Goal: Information Seeking & Learning: Find specific fact

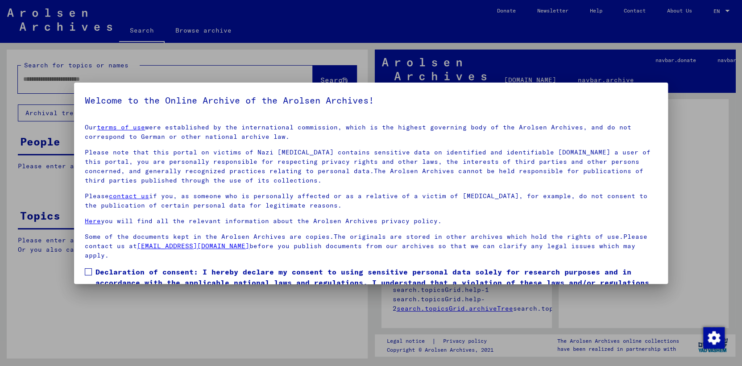
click at [88, 270] on span at bounding box center [88, 271] width 7 height 7
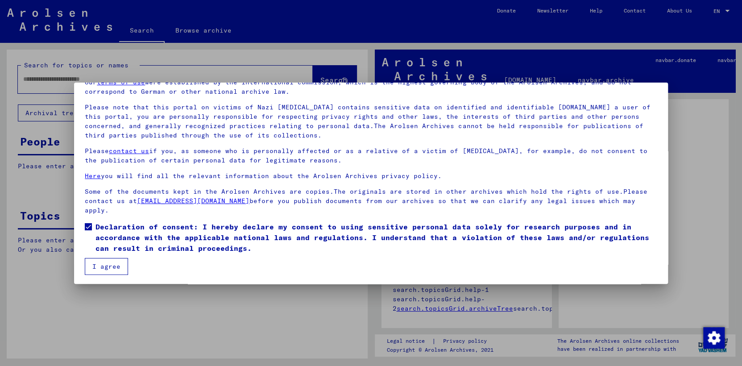
scroll to position [46, 0]
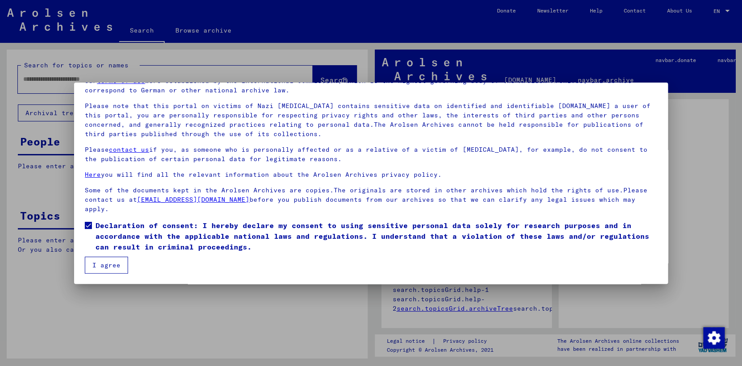
click at [115, 264] on button "I agree" at bounding box center [106, 265] width 43 height 17
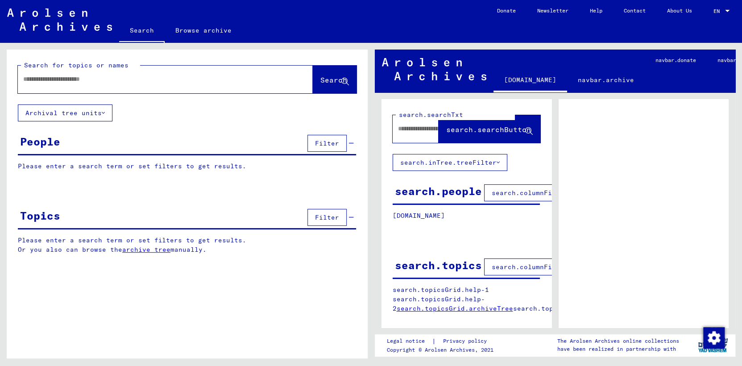
click at [724, 8] on div at bounding box center [728, 11] width 8 height 6
click at [716, 13] on span "English" at bounding box center [705, 16] width 22 height 7
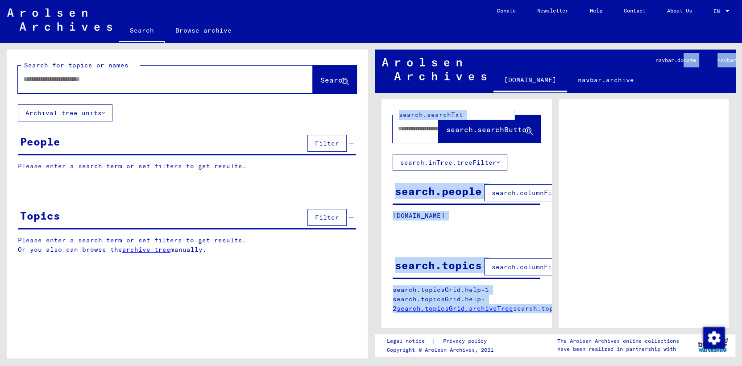
click at [682, 94] on mat-sidenav-content "[DOMAIN_NAME] [DOMAIN_NAME] navbar.searchExplore1 navbar.searchExplore2 navbar.…" at bounding box center [555, 229] width 361 height 358
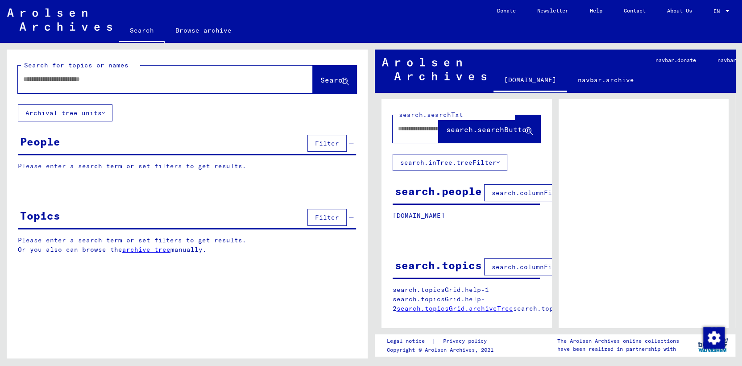
click at [55, 80] on input "text" at bounding box center [157, 79] width 268 height 9
click at [323, 76] on span "Search" at bounding box center [334, 79] width 27 height 9
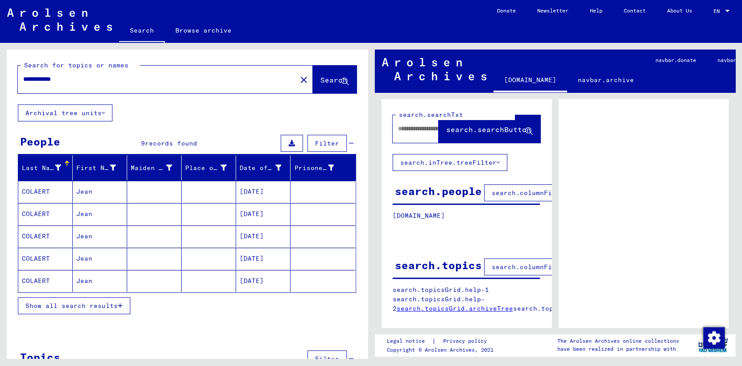
click at [87, 303] on span "Show all search results" at bounding box center [71, 306] width 92 height 8
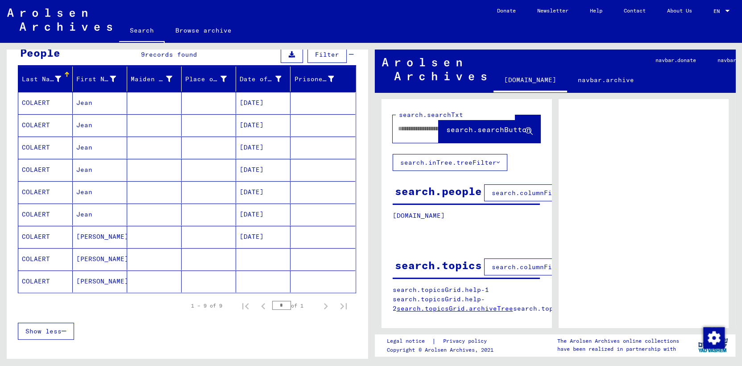
scroll to position [89, 0]
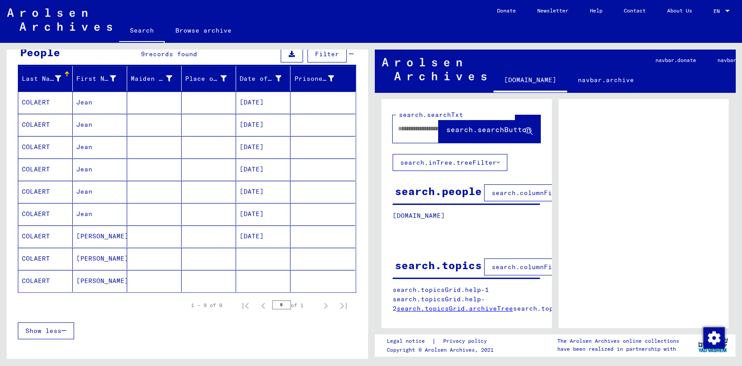
click at [30, 99] on mat-cell "COLAERT" at bounding box center [45, 103] width 54 height 22
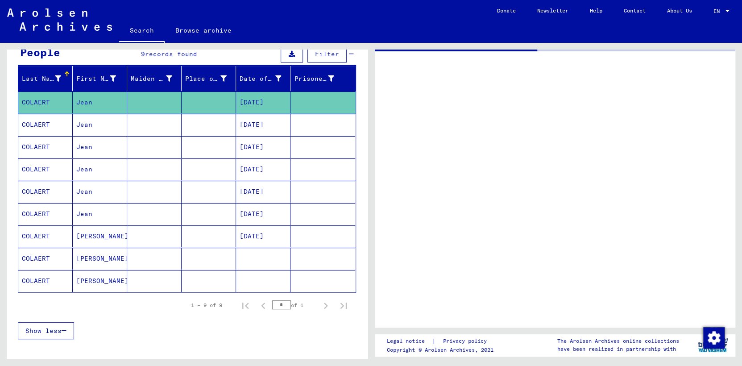
click at [30, 99] on mat-cell "COLAERT" at bounding box center [45, 103] width 54 height 22
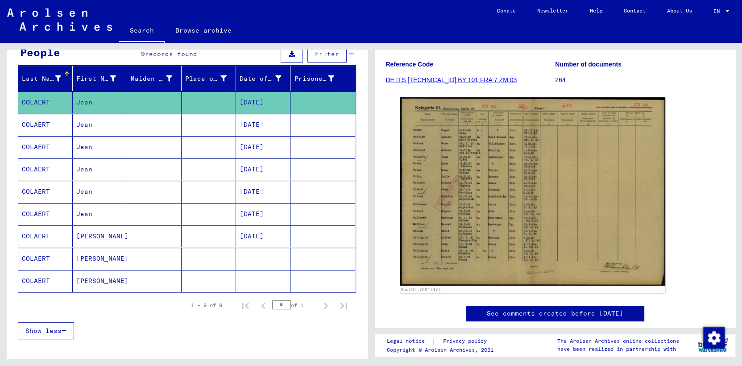
scroll to position [134, 0]
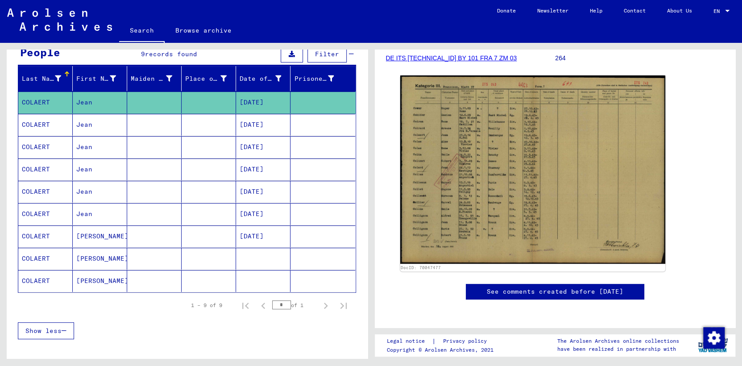
click at [43, 125] on mat-cell "COLAERT" at bounding box center [45, 125] width 54 height 22
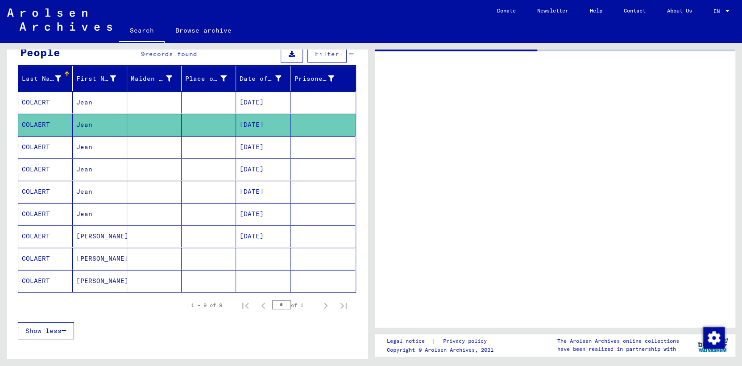
click at [43, 125] on mat-cell "COLAERT" at bounding box center [45, 125] width 54 height 22
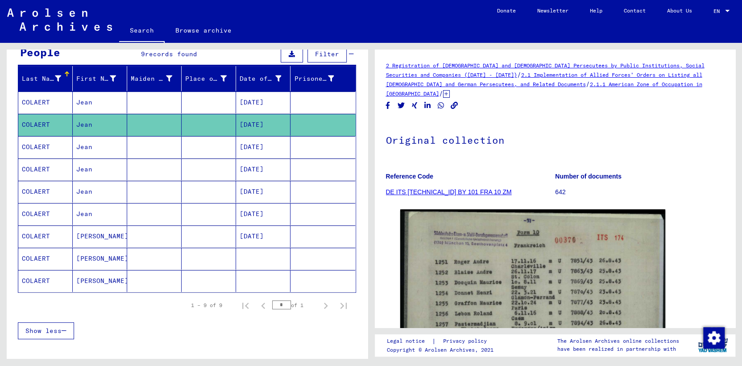
drag, startPoint x: 43, startPoint y: 125, endPoint x: 44, endPoint y: 143, distance: 18.8
click at [44, 143] on mat-cell "COLAERT" at bounding box center [45, 147] width 54 height 22
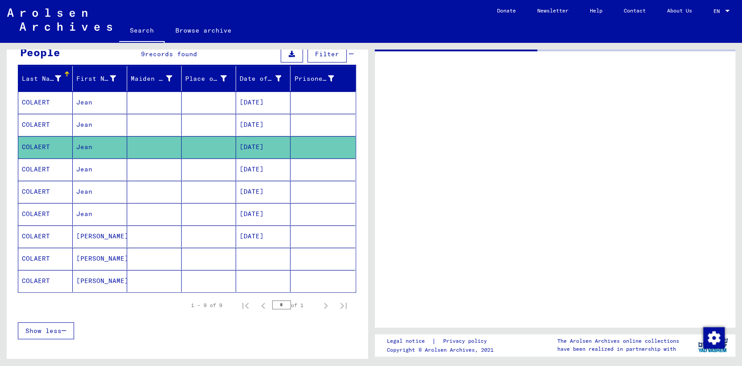
click at [43, 143] on mat-cell "COLAERT" at bounding box center [45, 147] width 54 height 22
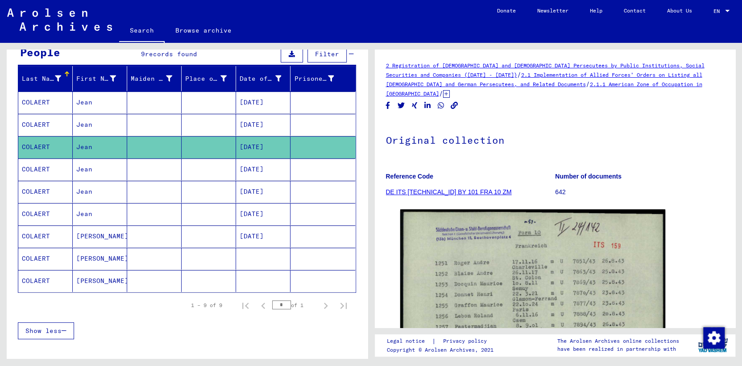
drag, startPoint x: 43, startPoint y: 143, endPoint x: 35, endPoint y: 166, distance: 24.4
click at [35, 166] on mat-cell "COLAERT" at bounding box center [45, 169] width 54 height 22
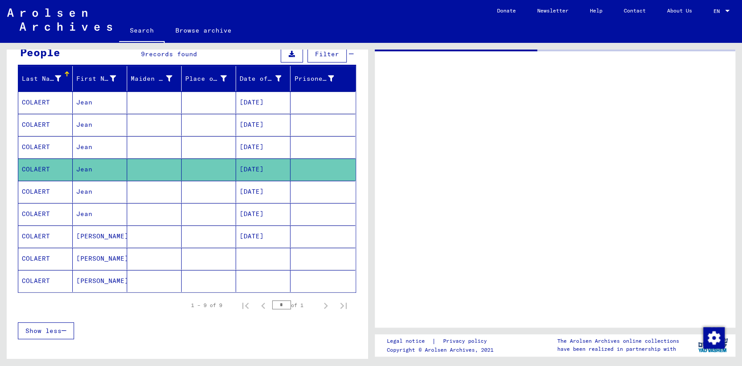
click at [35, 166] on mat-cell "COLAERT" at bounding box center [45, 169] width 54 height 22
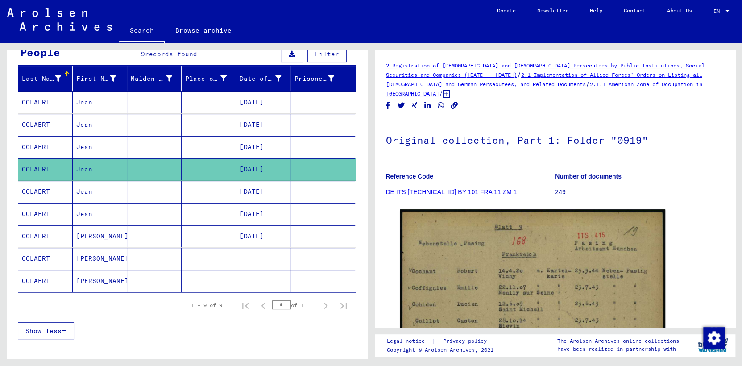
drag, startPoint x: 35, startPoint y: 166, endPoint x: 37, endPoint y: 191, distance: 24.6
click at [37, 191] on mat-cell "COLAERT" at bounding box center [45, 192] width 54 height 22
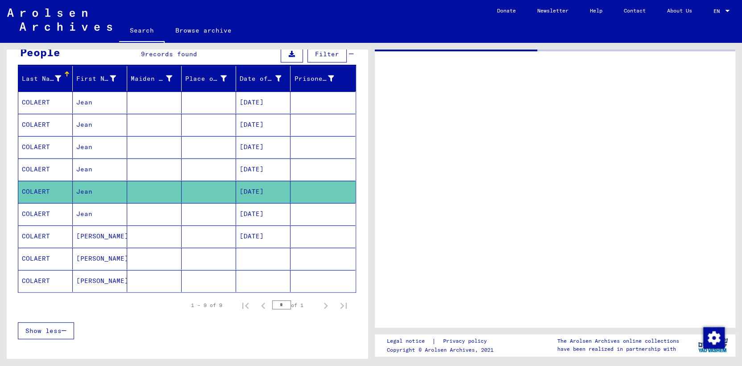
click at [36, 190] on mat-cell "COLAERT" at bounding box center [45, 192] width 54 height 22
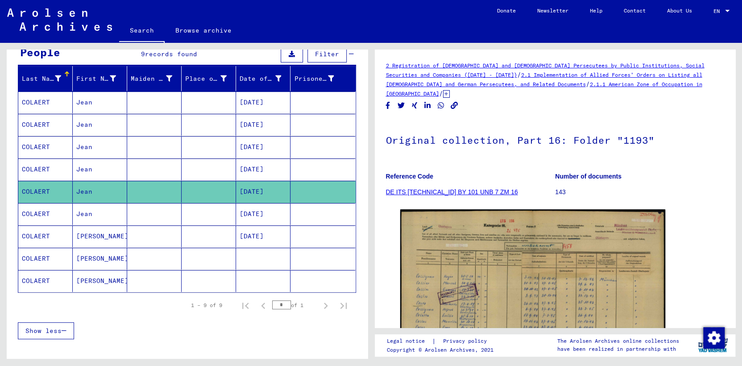
drag, startPoint x: 36, startPoint y: 190, endPoint x: 40, endPoint y: 212, distance: 22.2
click at [40, 212] on mat-cell "COLAERT" at bounding box center [45, 214] width 54 height 22
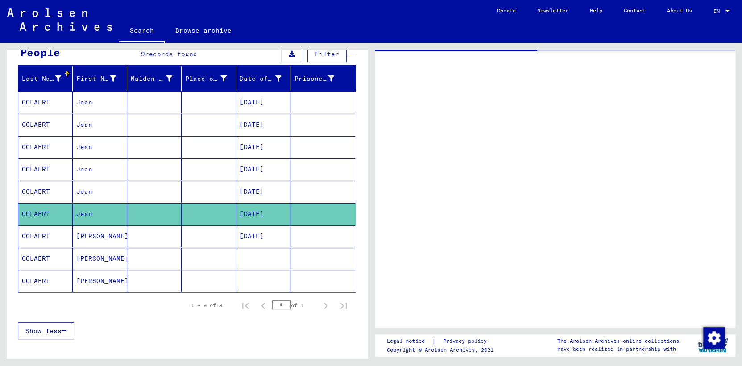
click at [40, 212] on mat-cell "COLAERT" at bounding box center [45, 214] width 54 height 22
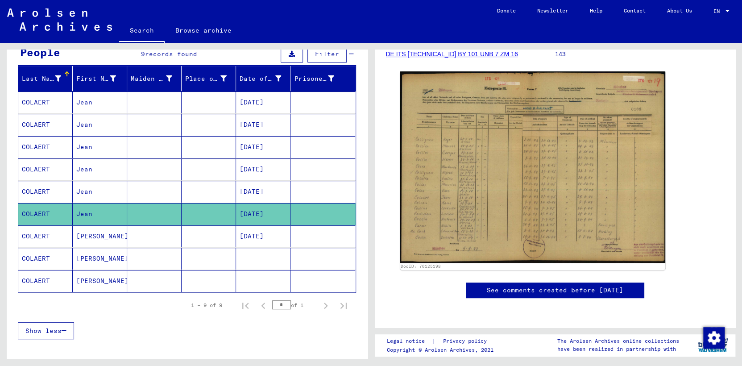
scroll to position [179, 0]
click at [40, 235] on mat-cell "COLAERT" at bounding box center [45, 236] width 54 height 22
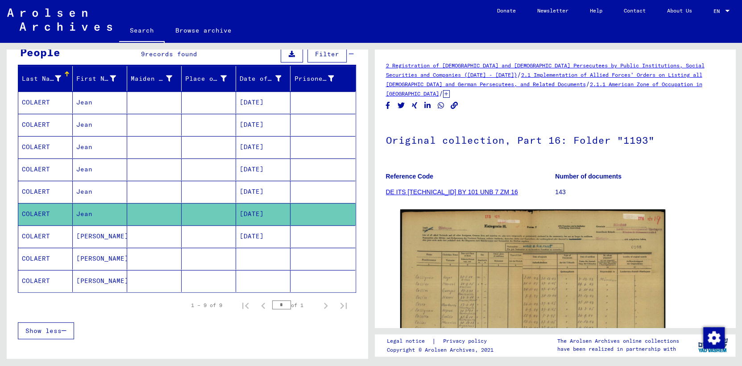
click at [39, 235] on mat-cell "COLAERT" at bounding box center [45, 236] width 54 height 22
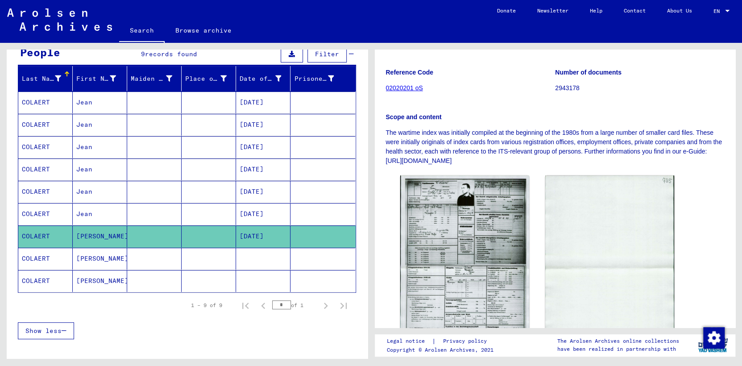
scroll to position [142, 0]
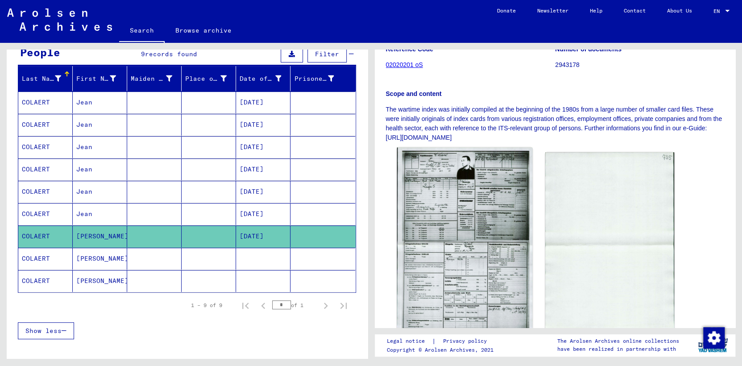
click at [460, 213] on img at bounding box center [465, 244] width 136 height 194
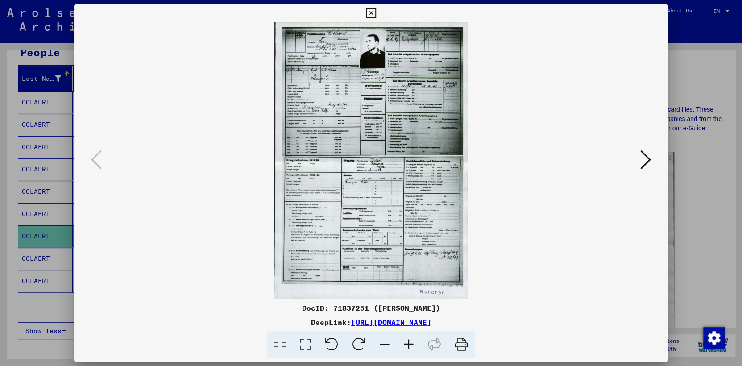
click at [461, 345] on icon at bounding box center [461, 344] width 27 height 27
click at [308, 342] on icon at bounding box center [304, 344] width 25 height 27
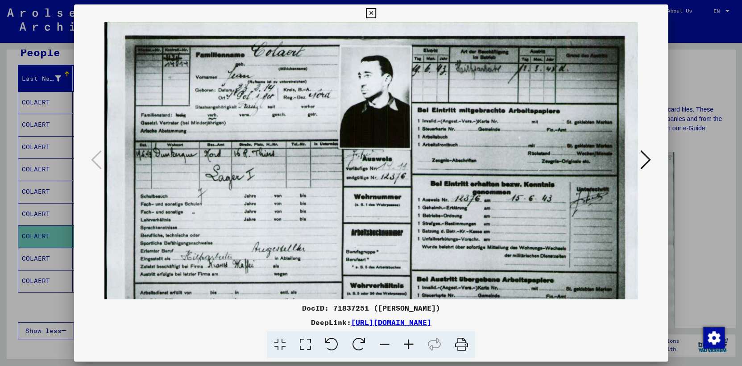
click at [459, 343] on icon at bounding box center [461, 344] width 27 height 27
click at [700, 204] on div at bounding box center [371, 183] width 742 height 366
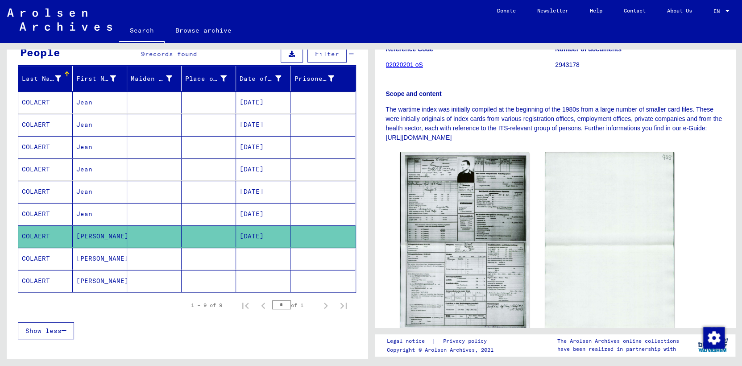
click at [46, 258] on mat-cell "COLAERT" at bounding box center [45, 259] width 54 height 22
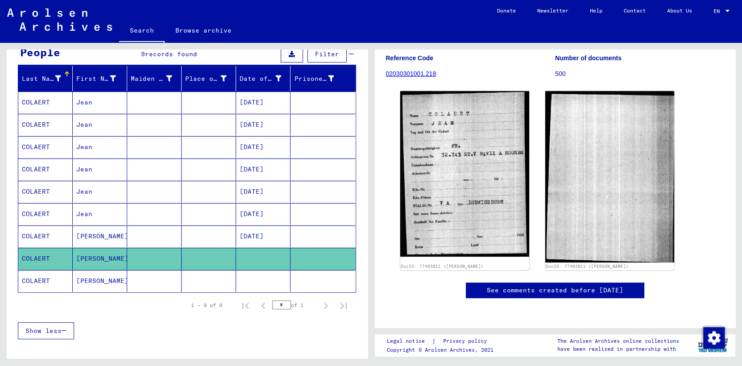
click at [92, 279] on mat-cell "[PERSON_NAME]" at bounding box center [100, 281] width 54 height 22
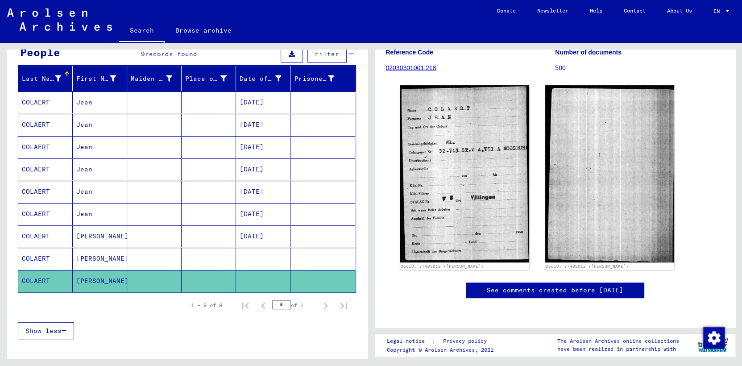
click at [530, 295] on link "See comments created before [DATE]" at bounding box center [555, 290] width 137 height 9
click at [62, 210] on mat-cell "COLAERT" at bounding box center [45, 214] width 54 height 22
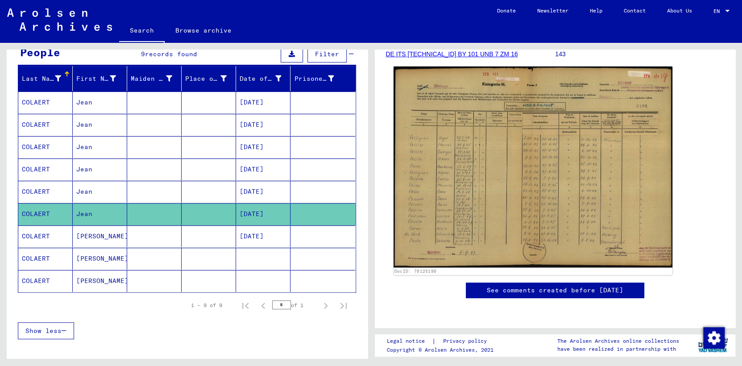
click at [549, 267] on img at bounding box center [533, 167] width 279 height 201
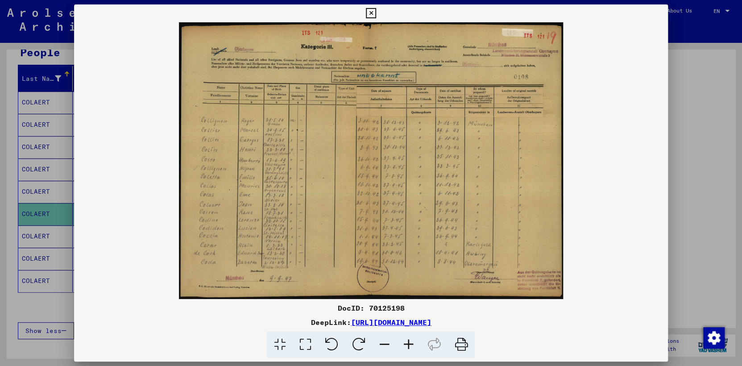
click at [408, 344] on icon at bounding box center [408, 344] width 24 height 27
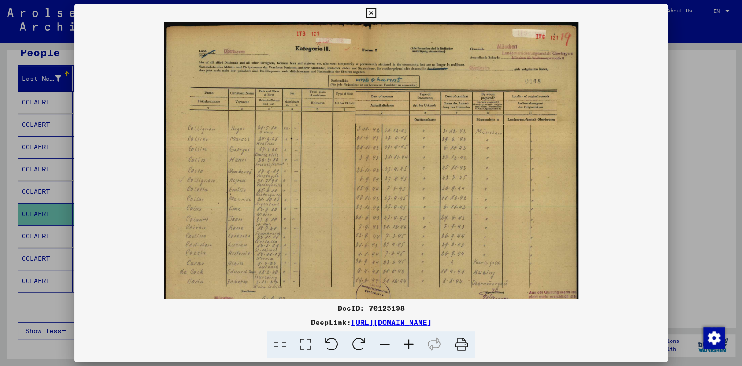
click at [406, 344] on icon at bounding box center [408, 344] width 24 height 27
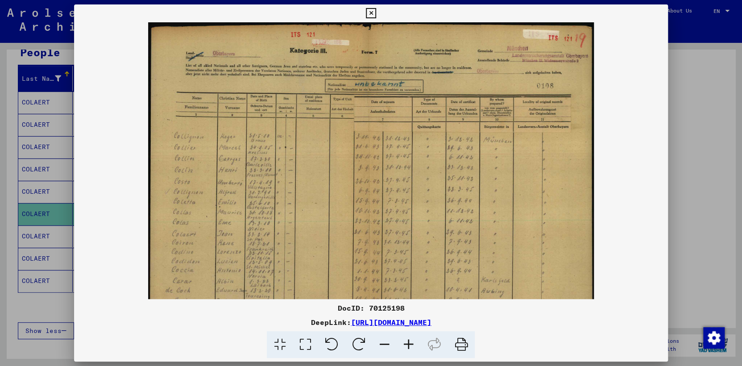
click at [406, 344] on icon at bounding box center [408, 344] width 24 height 27
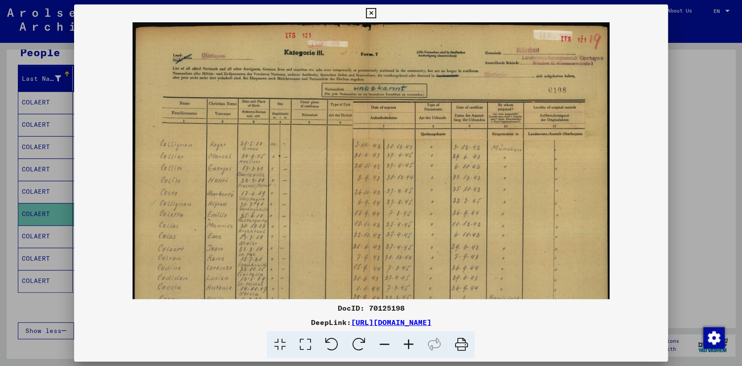
click at [404, 344] on icon at bounding box center [408, 344] width 24 height 27
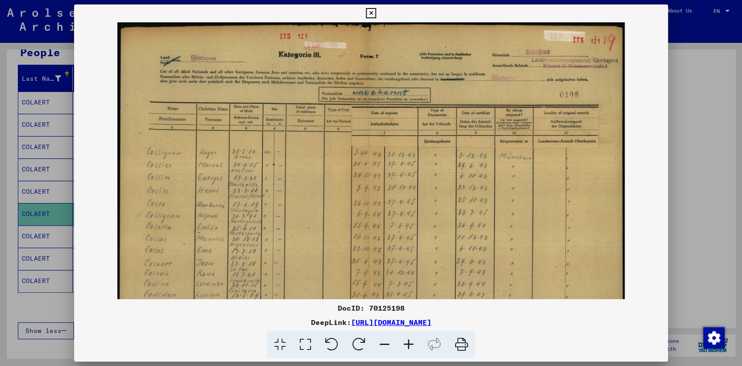
click at [370, 322] on link "[URL][DOMAIN_NAME]" at bounding box center [391, 322] width 80 height 9
click at [370, 12] on icon at bounding box center [371, 13] width 10 height 11
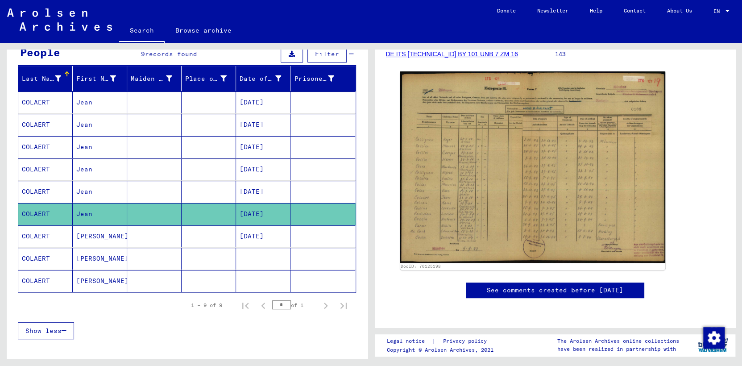
click at [55, 169] on mat-cell "COLAERT" at bounding box center [45, 169] width 54 height 22
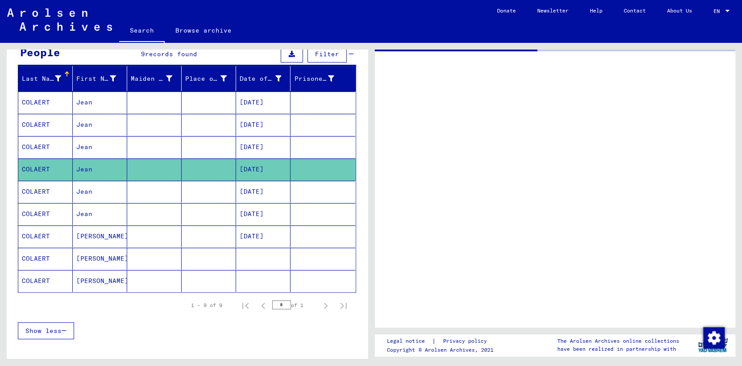
click at [54, 168] on mat-cell "COLAERT" at bounding box center [45, 169] width 54 height 22
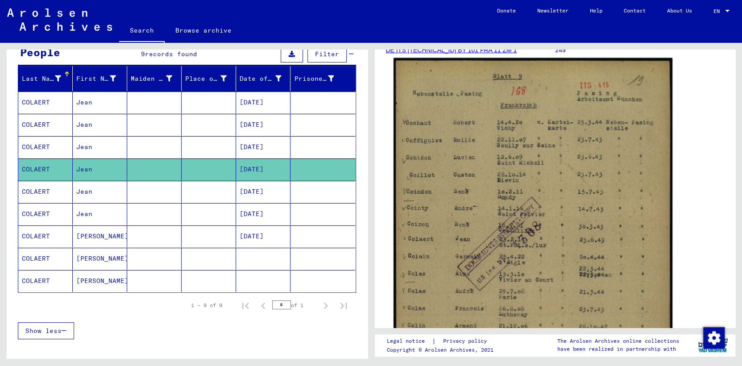
click at [538, 266] on img at bounding box center [533, 254] width 279 height 393
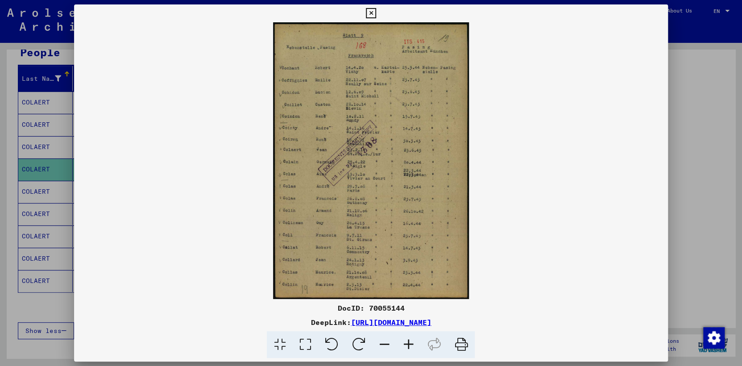
click at [411, 342] on icon at bounding box center [408, 344] width 24 height 27
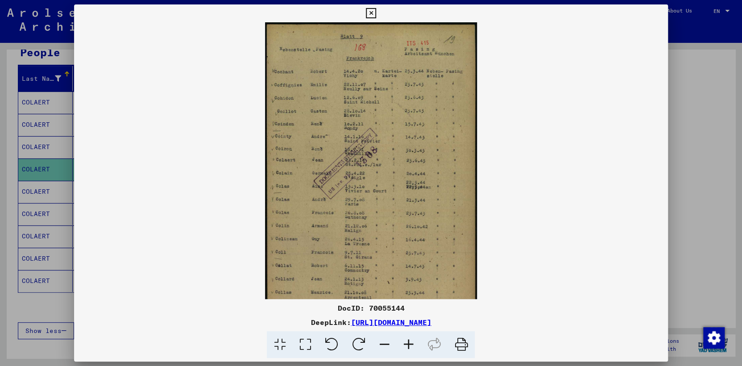
click at [411, 341] on icon at bounding box center [408, 344] width 24 height 27
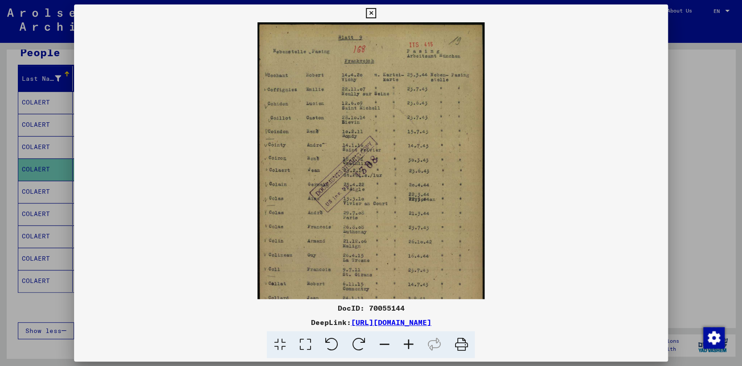
click at [411, 341] on icon at bounding box center [408, 344] width 24 height 27
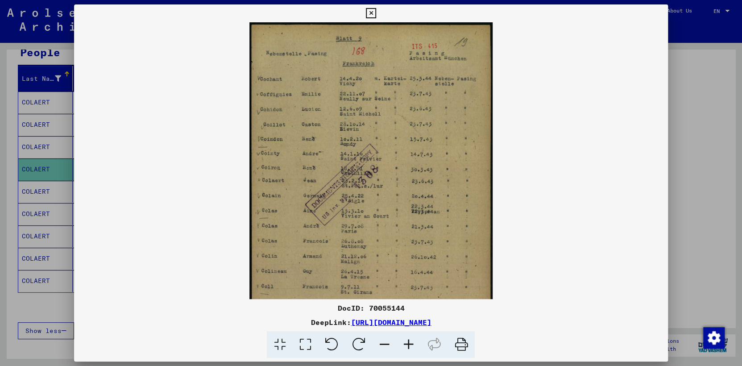
click at [372, 11] on icon at bounding box center [371, 13] width 10 height 11
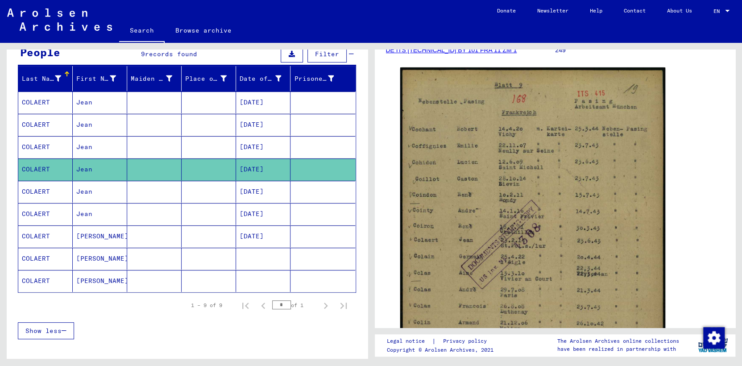
click at [52, 122] on mat-cell "COLAERT" at bounding box center [45, 125] width 54 height 22
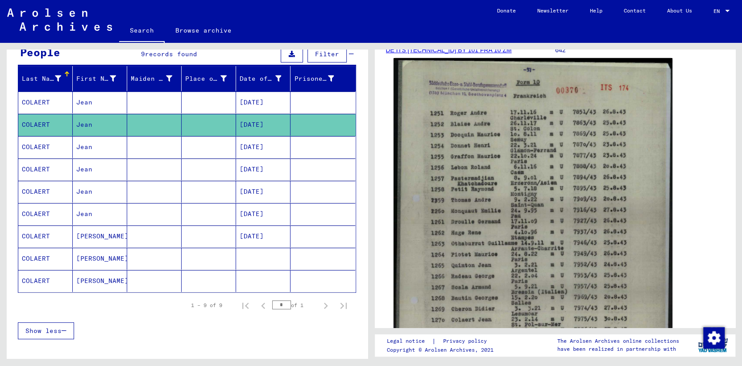
click at [529, 284] on img at bounding box center [533, 251] width 279 height 386
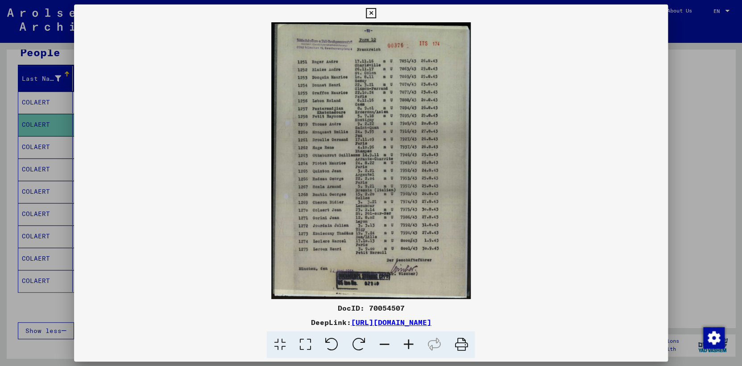
click at [388, 169] on img at bounding box center [371, 160] width 594 height 277
click at [387, 169] on img at bounding box center [371, 160] width 594 height 277
click at [340, 198] on img at bounding box center [371, 160] width 594 height 277
click at [529, 187] on img at bounding box center [371, 160] width 594 height 277
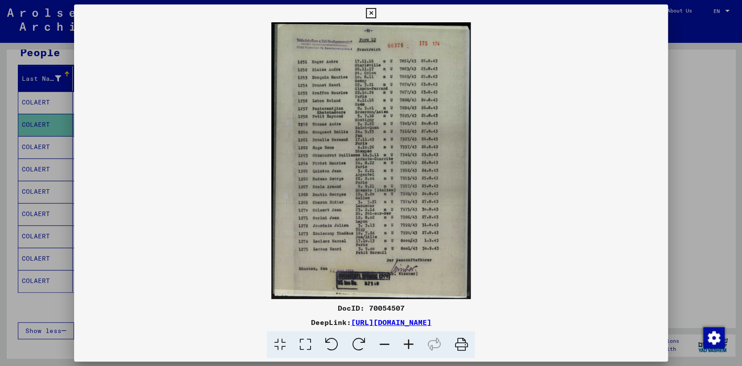
click at [363, 142] on img at bounding box center [371, 160] width 594 height 277
click at [370, 12] on icon at bounding box center [371, 13] width 10 height 11
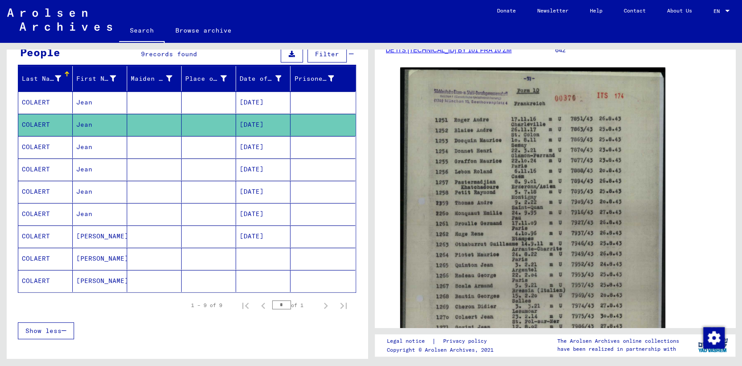
click at [74, 100] on mat-cell "Jean" at bounding box center [100, 103] width 54 height 22
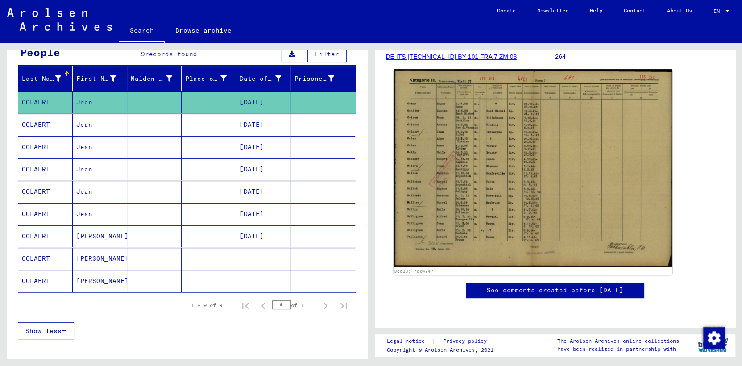
click at [476, 258] on img at bounding box center [533, 168] width 279 height 198
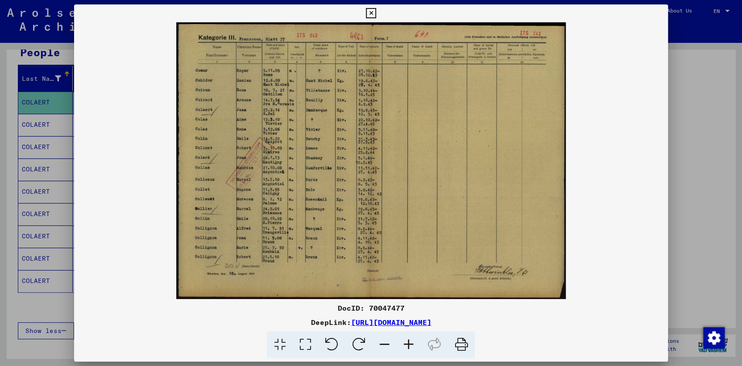
click at [370, 11] on icon at bounding box center [371, 13] width 10 height 11
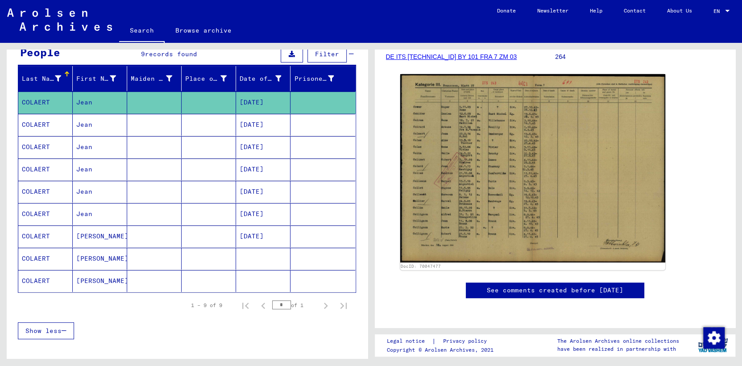
click at [49, 123] on mat-cell "COLAERT" at bounding box center [45, 125] width 54 height 22
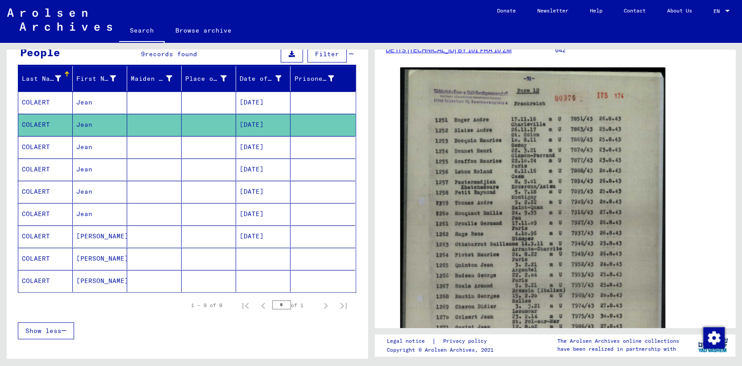
click at [80, 275] on mat-cell "[PERSON_NAME]" at bounding box center [100, 281] width 54 height 22
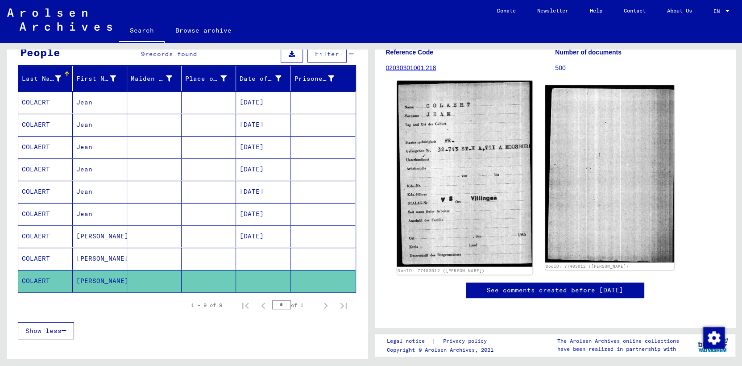
click at [507, 261] on img at bounding box center [465, 174] width 136 height 186
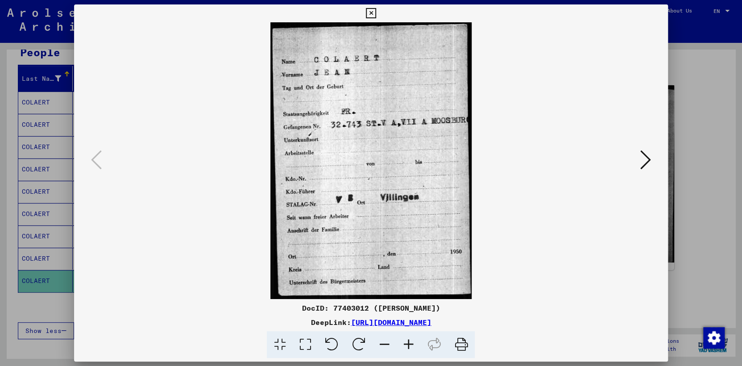
click at [649, 160] on icon at bounding box center [646, 159] width 11 height 21
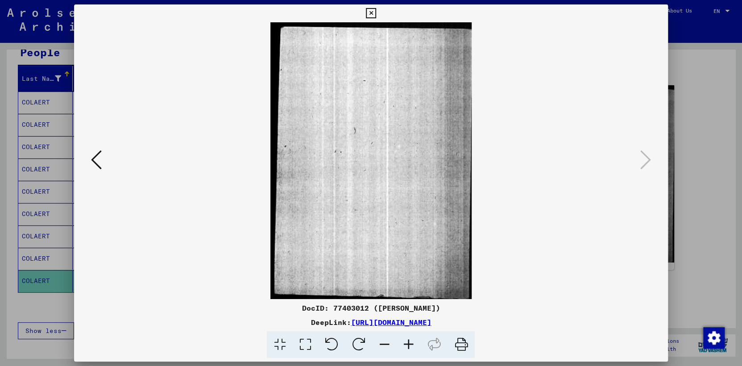
click at [98, 160] on icon at bounding box center [96, 159] width 11 height 21
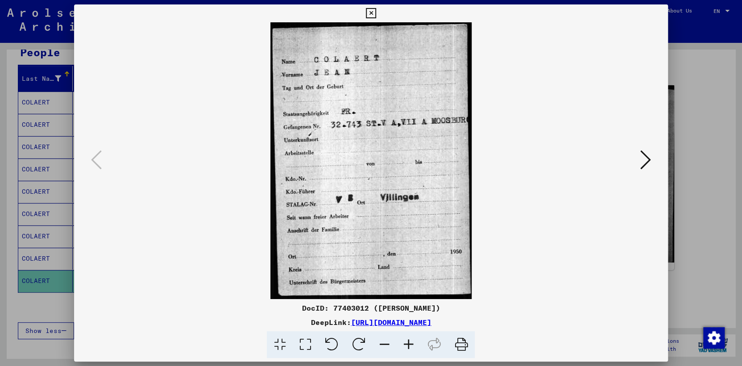
click at [371, 10] on icon at bounding box center [371, 13] width 10 height 11
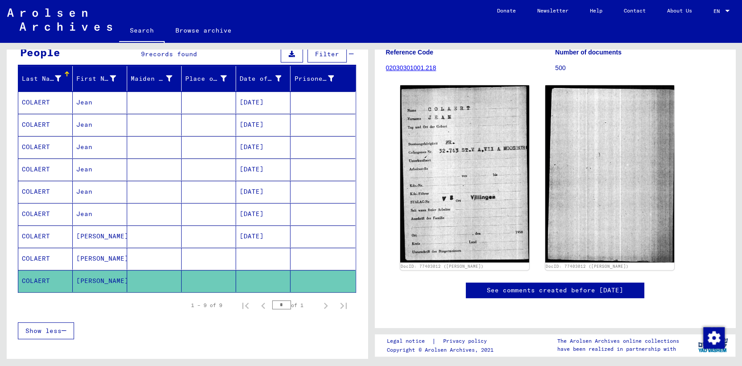
drag, startPoint x: 52, startPoint y: 79, endPoint x: 101, endPoint y: 78, distance: 48.7
type input "*******"
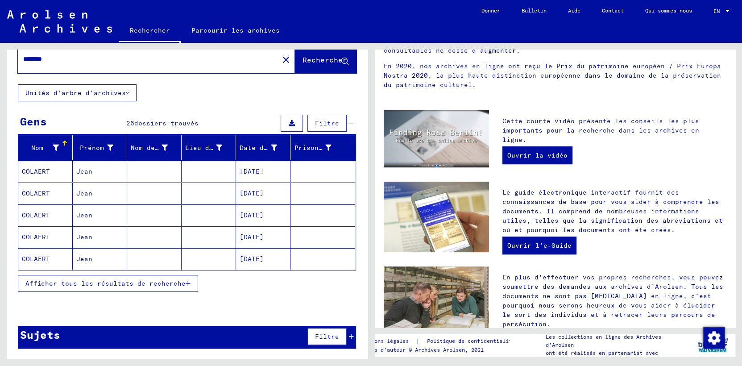
click at [127, 96] on icon at bounding box center [127, 93] width 3 height 6
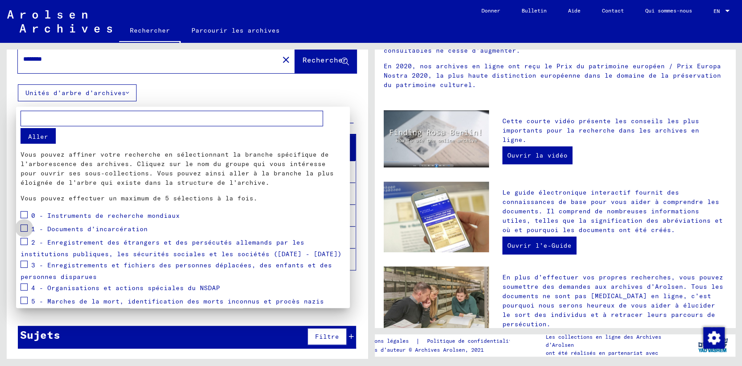
click at [23, 225] on span at bounding box center [24, 228] width 7 height 7
click at [24, 238] on span at bounding box center [24, 241] width 7 height 7
click at [25, 261] on span at bounding box center [24, 264] width 7 height 7
click at [304, 366] on span "Appliquer" at bounding box center [320, 373] width 36 height 8
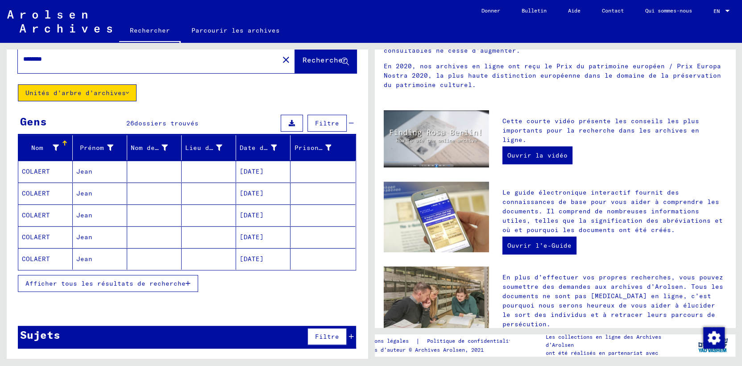
click at [169, 288] on span "Afficher tous les résultats de recherche" at bounding box center [105, 283] width 160 height 8
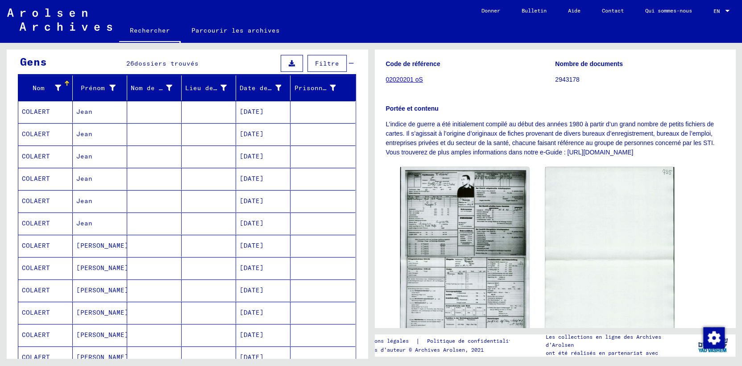
click at [47, 123] on mat-cell "COLAERT" at bounding box center [45, 112] width 54 height 22
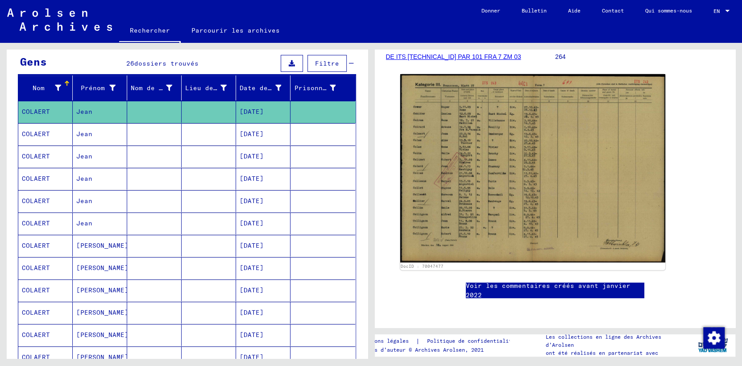
click at [61, 145] on mat-cell "COLAERT" at bounding box center [45, 134] width 54 height 22
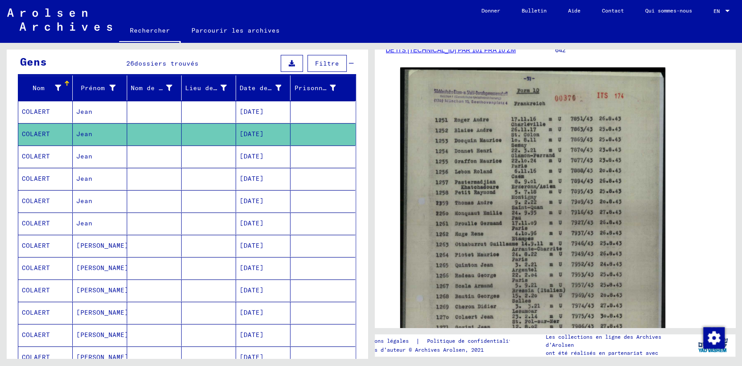
click at [56, 167] on mat-cell "COLAERT" at bounding box center [45, 157] width 54 height 22
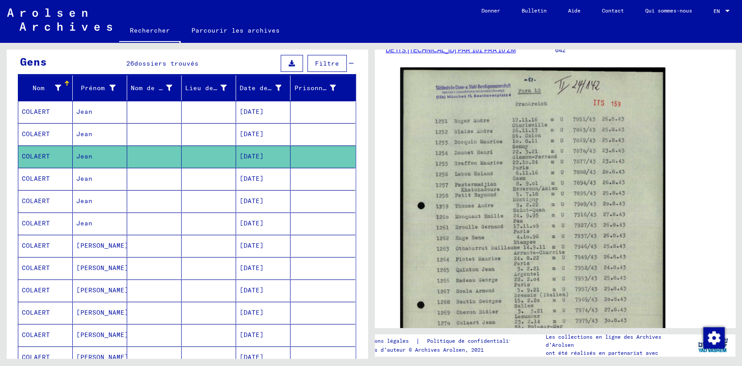
click at [54, 190] on mat-cell "COLAERT" at bounding box center [45, 179] width 54 height 22
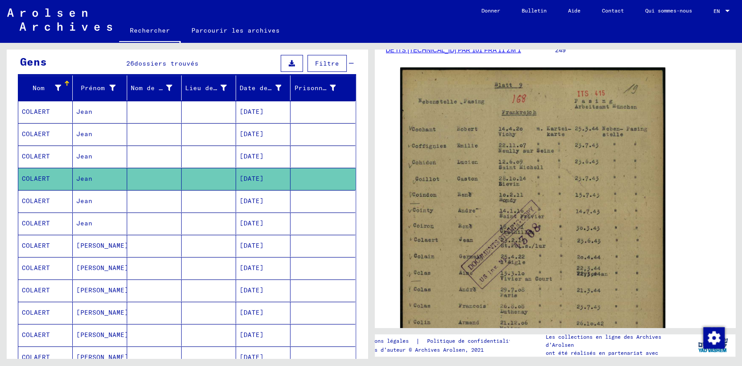
click at [55, 212] on mat-cell "COLAERT" at bounding box center [45, 201] width 54 height 22
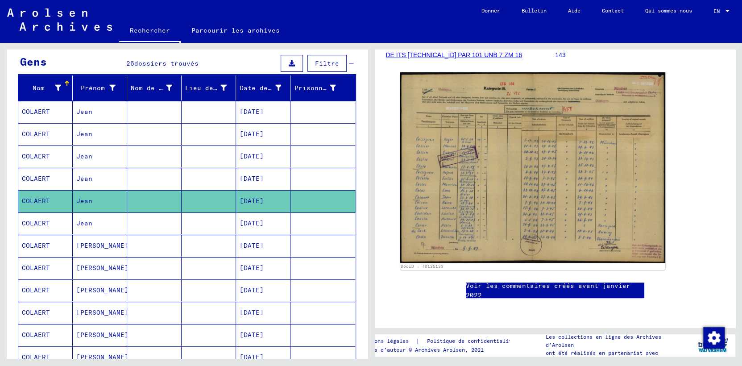
click at [54, 234] on mat-cell "COLAERT" at bounding box center [45, 224] width 54 height 22
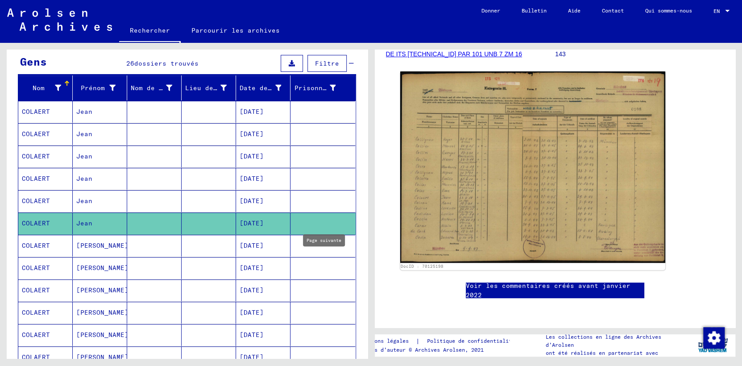
type input "*"
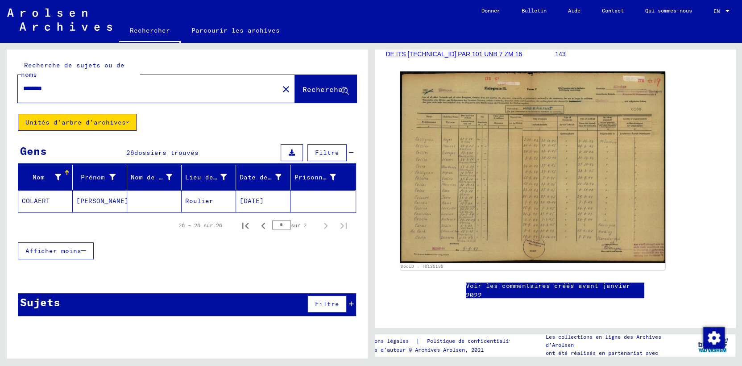
drag, startPoint x: 200, startPoint y: 259, endPoint x: 137, endPoint y: 269, distance: 64.6
click at [137, 269] on div "Nom Prénom Nom de jeune fille Lieu de naissance Date de naissance Prisonnier # …" at bounding box center [187, 218] width 361 height 106
drag, startPoint x: 56, startPoint y: 88, endPoint x: -2, endPoint y: 91, distance: 58.1
click at [0, 91] on html "Search Browse archive Donate Newsletter Help Contact About Us Rechercher Parcou…" at bounding box center [371, 183] width 742 height 366
type input "*******"
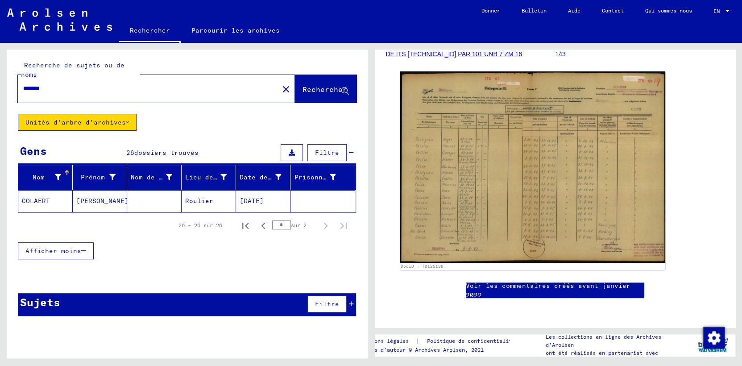
click at [329, 86] on span "Rechercher" at bounding box center [325, 89] width 45 height 9
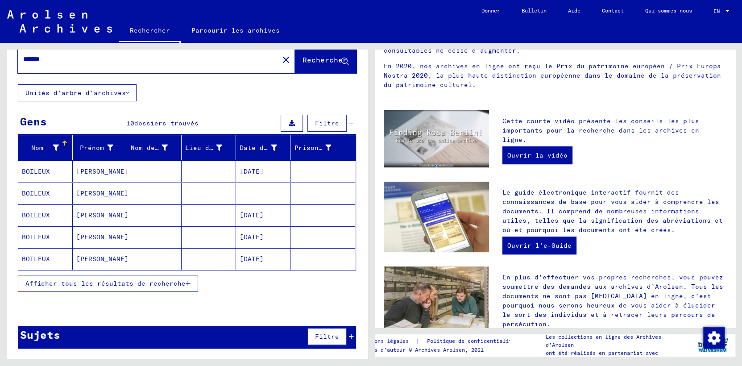
click at [162, 288] on span "Afficher tous les résultats de recherche" at bounding box center [105, 283] width 160 height 8
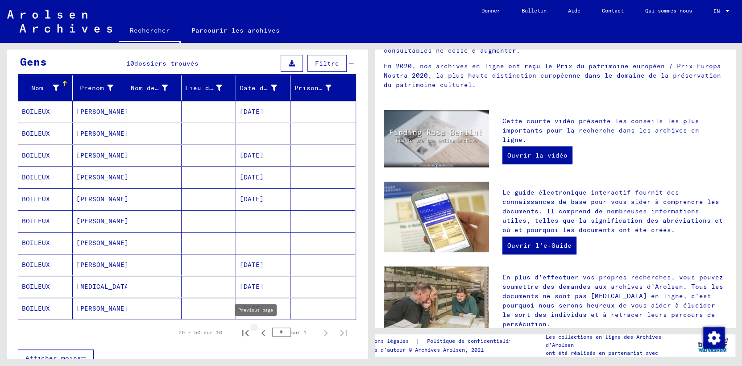
click at [258, 333] on icon "Page précédente" at bounding box center [263, 333] width 13 height 13
type input "*"
click at [93, 144] on mat-cell "[PERSON_NAME]" at bounding box center [100, 133] width 54 height 21
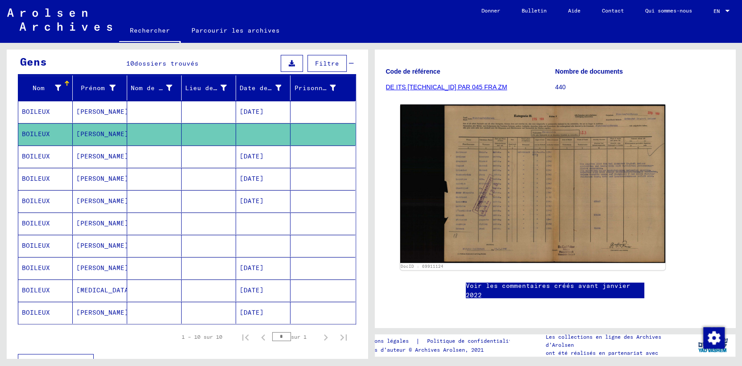
click at [54, 212] on mat-cell "BOILEUX" at bounding box center [45, 201] width 54 height 22
